Goal: Information Seeking & Learning: Learn about a topic

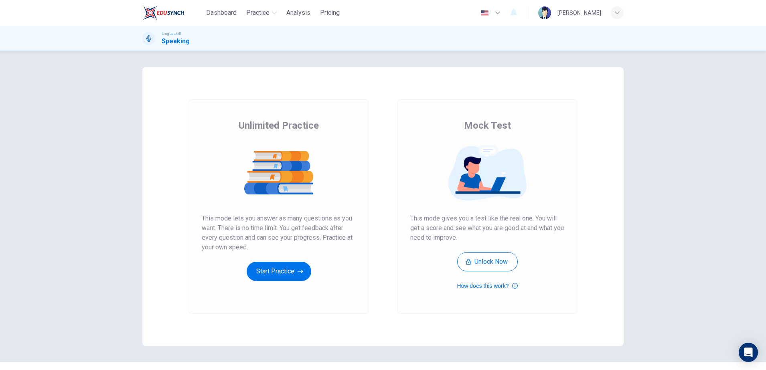
scroll to position [18, 0]
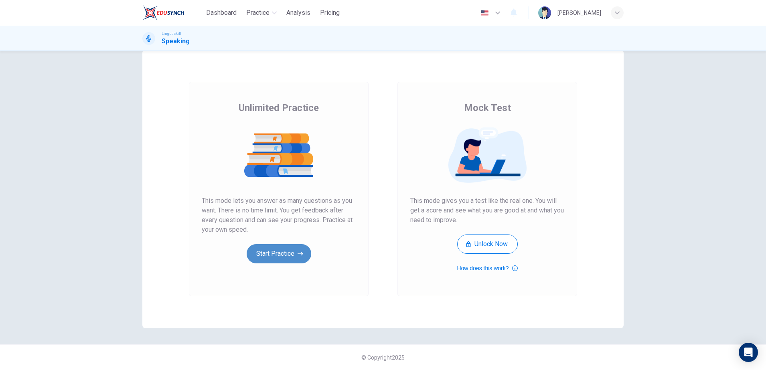
click at [276, 256] on button "Start Practice" at bounding box center [279, 253] width 65 height 19
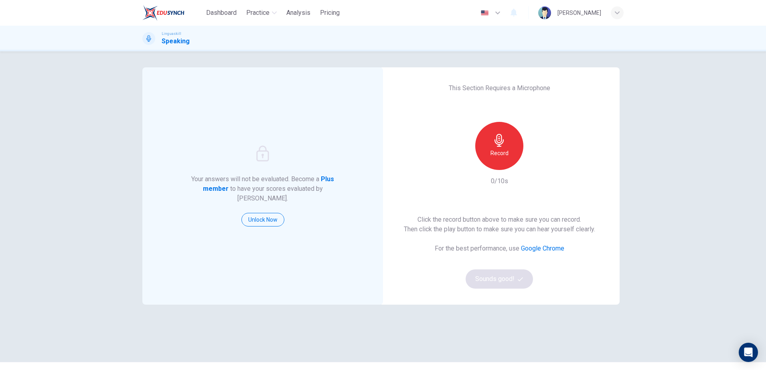
click at [496, 163] on div "Record" at bounding box center [499, 146] width 48 height 48
click at [496, 163] on div "Stop" at bounding box center [499, 146] width 48 height 48
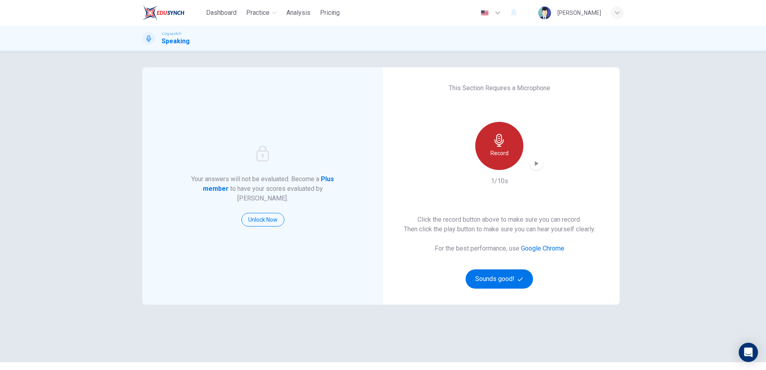
click at [496, 163] on div "Record" at bounding box center [499, 146] width 48 height 48
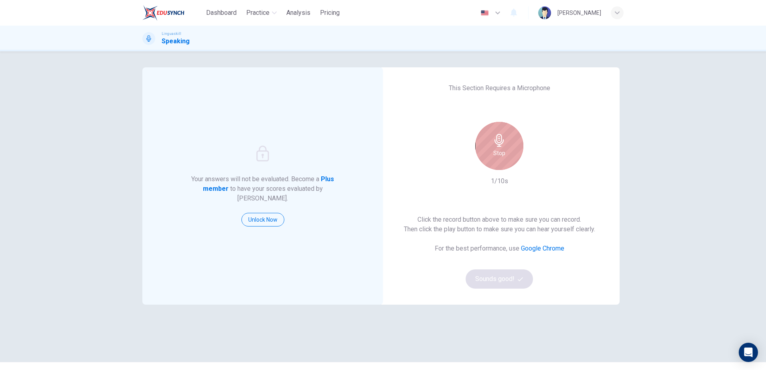
click at [496, 163] on div "Stop" at bounding box center [499, 146] width 48 height 48
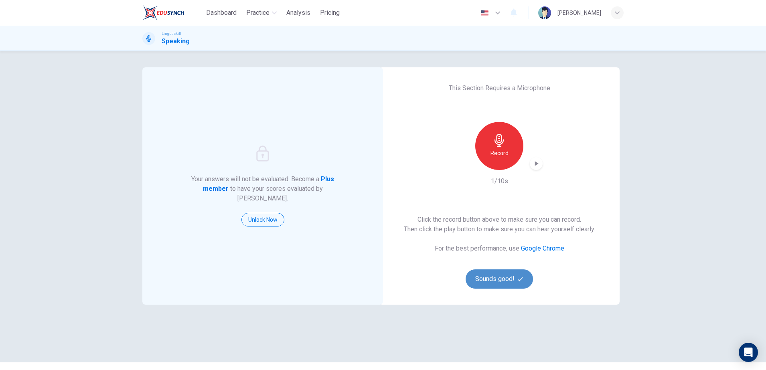
click at [505, 285] on button "Sounds good!" at bounding box center [499, 279] width 67 height 19
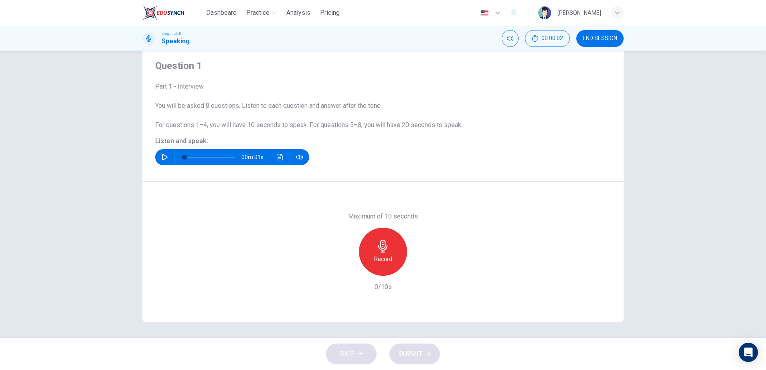
scroll to position [24, 0]
click at [370, 249] on div "Record" at bounding box center [383, 252] width 48 height 48
click at [370, 249] on div "Stop" at bounding box center [383, 252] width 48 height 48
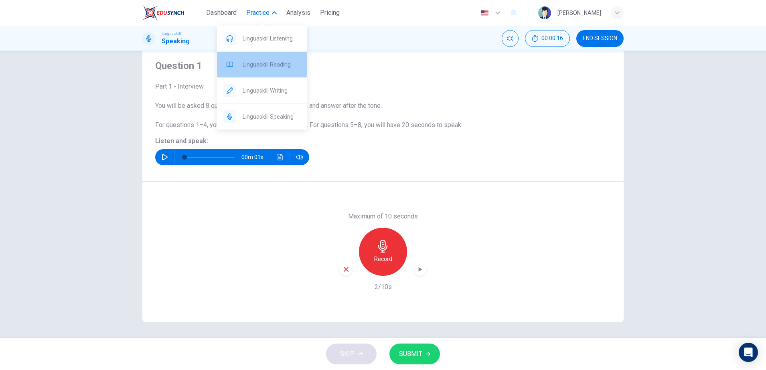
click at [261, 63] on span "Linguaskill Reading" at bounding box center [272, 65] width 58 height 10
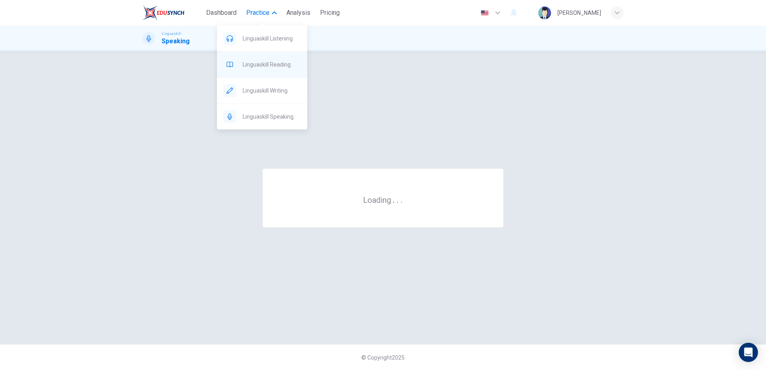
scroll to position [0, 0]
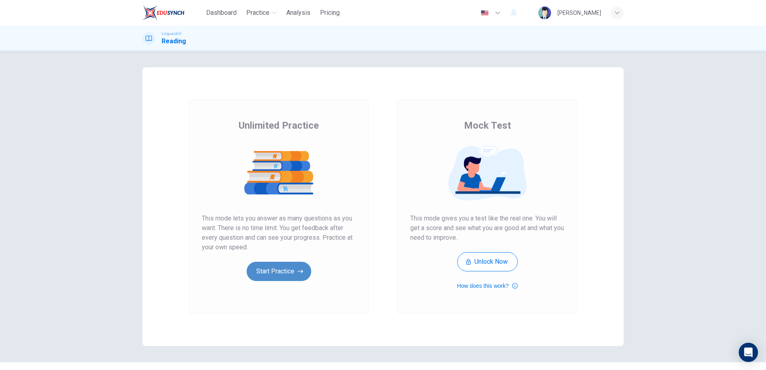
click at [293, 270] on button "Start Practice" at bounding box center [279, 271] width 65 height 19
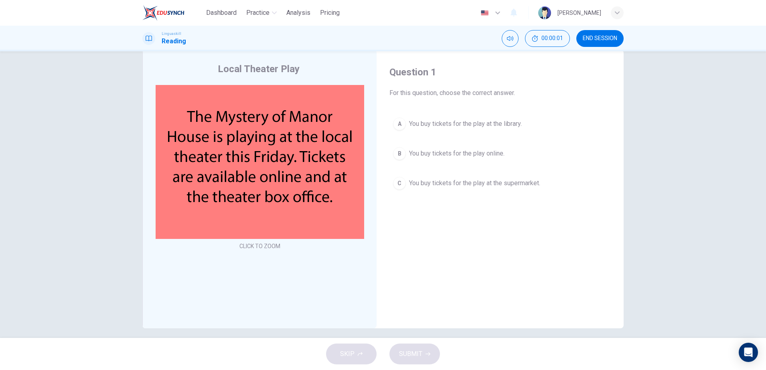
scroll to position [18, 0]
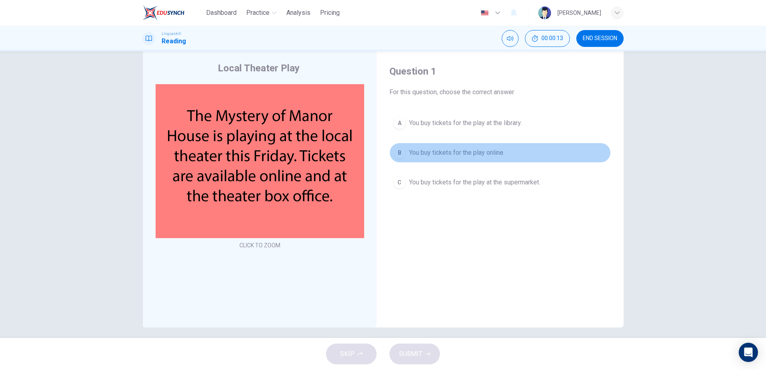
click at [399, 153] on div "B" at bounding box center [399, 152] width 13 height 13
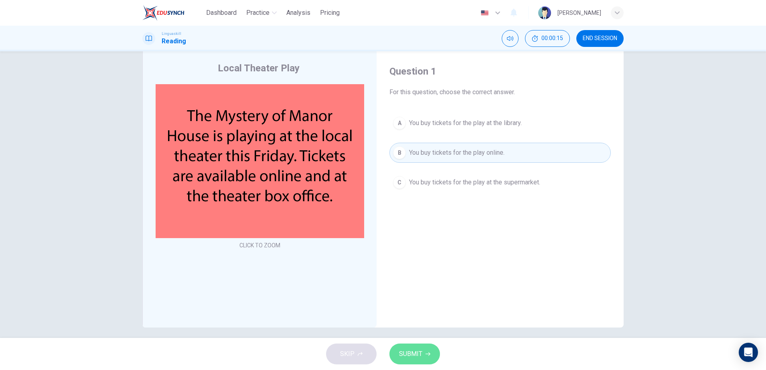
click at [421, 349] on span "SUBMIT" at bounding box center [410, 354] width 23 height 11
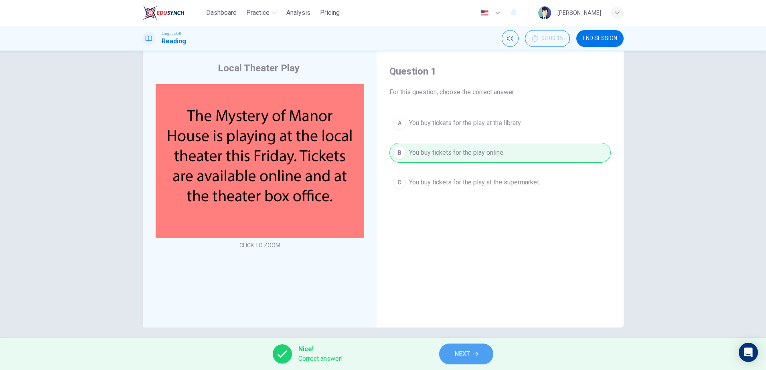
click at [467, 353] on span "NEXT" at bounding box center [463, 354] width 16 height 11
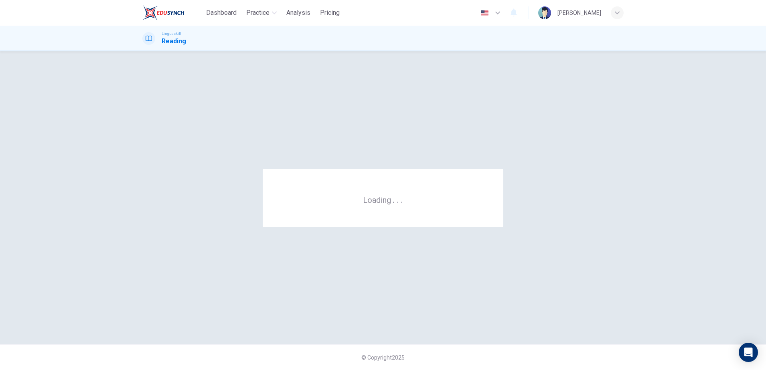
scroll to position [0, 0]
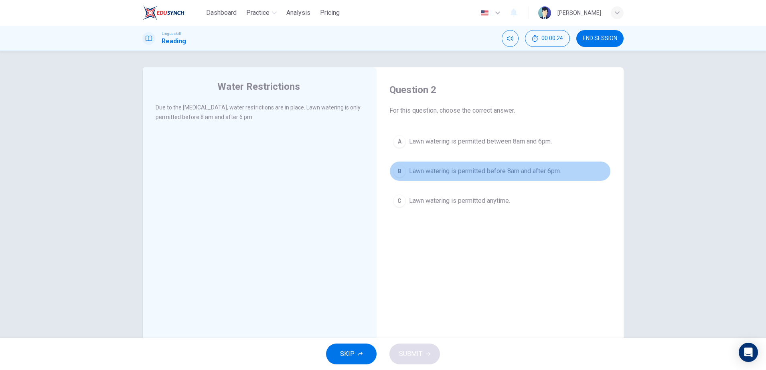
click at [396, 175] on div "B" at bounding box center [399, 171] width 13 height 13
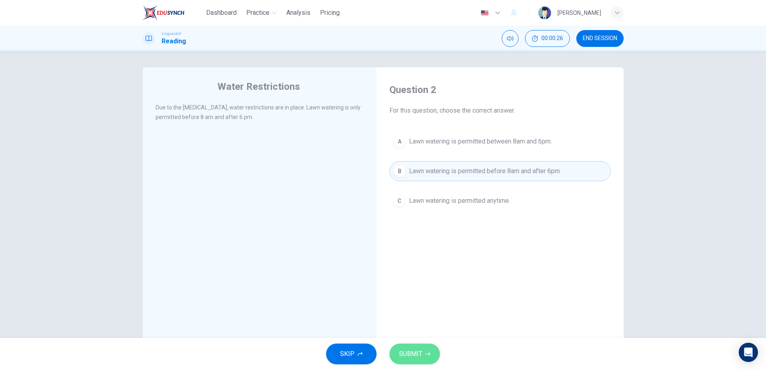
click at [419, 354] on span "SUBMIT" at bounding box center [410, 354] width 23 height 11
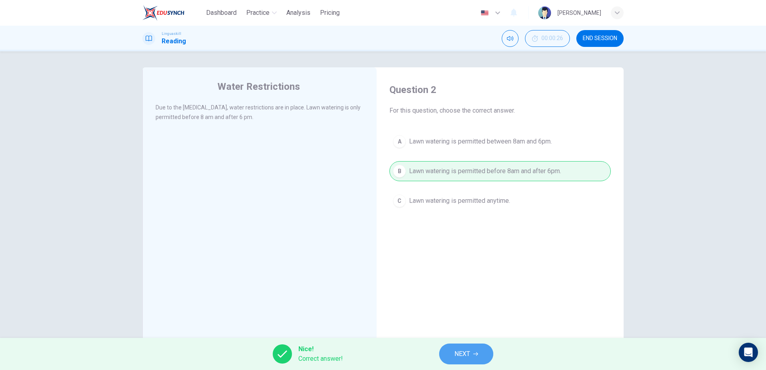
click at [460, 347] on button "NEXT" at bounding box center [466, 354] width 54 height 21
